Goal: Check status: Check status

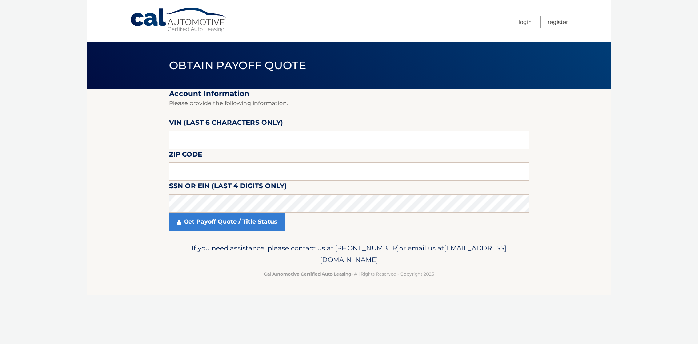
click at [194, 141] on input "text" at bounding box center [349, 139] width 360 height 18
click at [234, 168] on input "text" at bounding box center [349, 171] width 360 height 18
type input "11757"
click at [208, 140] on input "text" at bounding box center [349, 139] width 360 height 18
type input "716516"
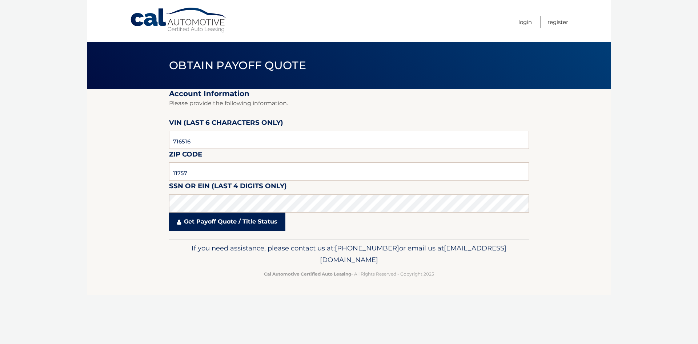
click at [272, 223] on link "Get Payoff Quote / Title Status" at bounding box center [227, 221] width 116 height 18
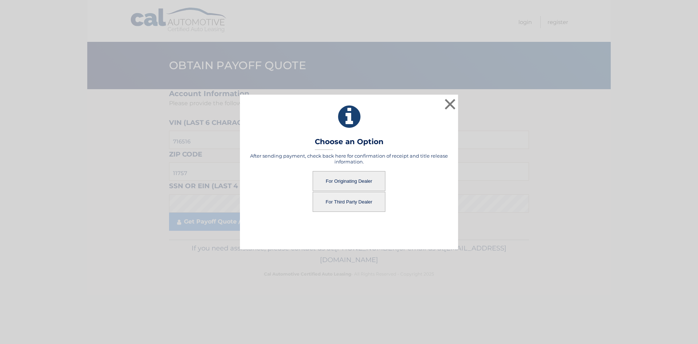
click at [375, 205] on button "For Third Party Dealer" at bounding box center [349, 202] width 73 height 20
click at [349, 203] on button "For Third Party Dealer" at bounding box center [349, 202] width 73 height 20
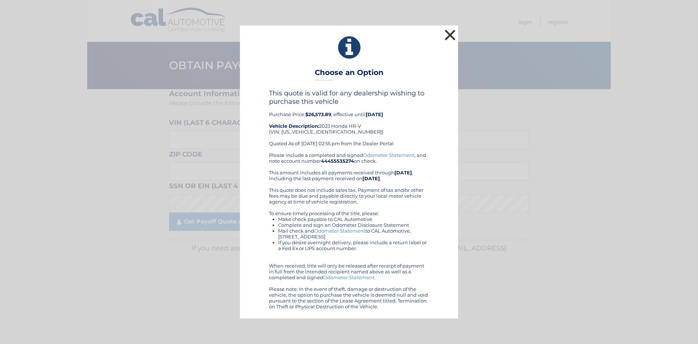
click at [447, 33] on button "×" at bounding box center [450, 35] width 15 height 15
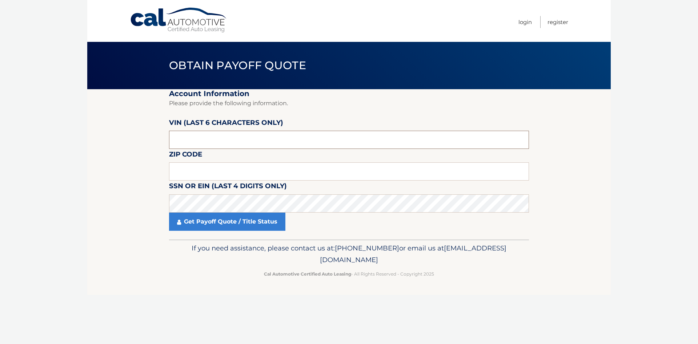
click at [205, 137] on input "text" at bounding box center [349, 139] width 360 height 18
type input "716516"
click at [220, 167] on input "text" at bounding box center [349, 171] width 360 height 18
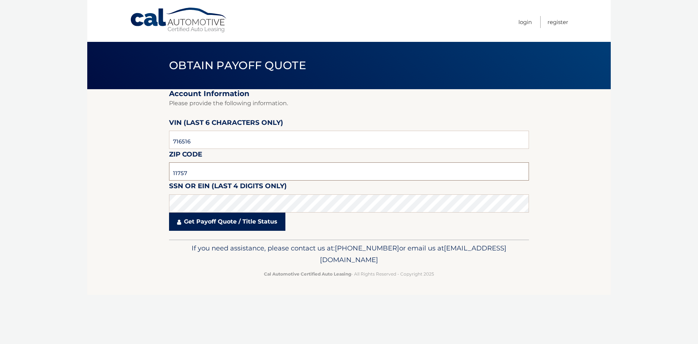
type input "11757"
click at [262, 218] on link "Get Payoff Quote / Title Status" at bounding box center [227, 221] width 116 height 18
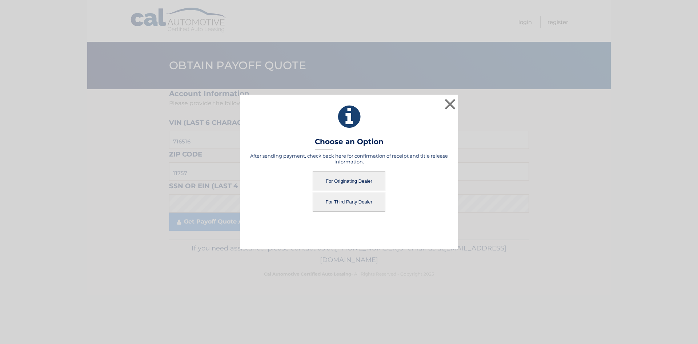
click at [343, 180] on button "For Originating Dealer" at bounding box center [349, 181] width 73 height 20
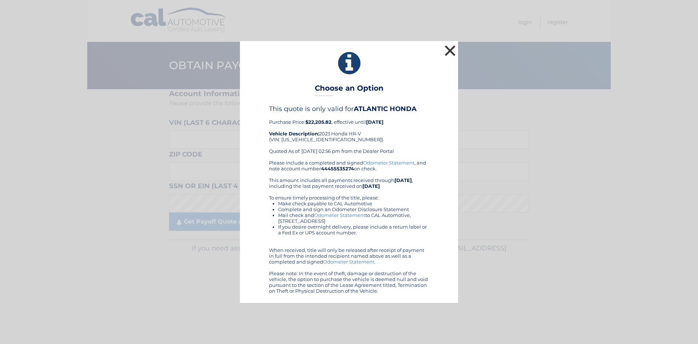
click at [453, 49] on button "×" at bounding box center [450, 50] width 15 height 15
